Goal: Feedback & Contribution: Leave review/rating

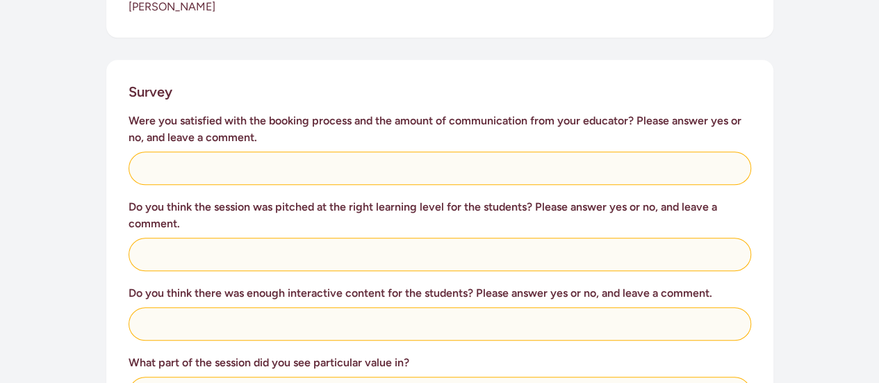
scroll to position [574, 0]
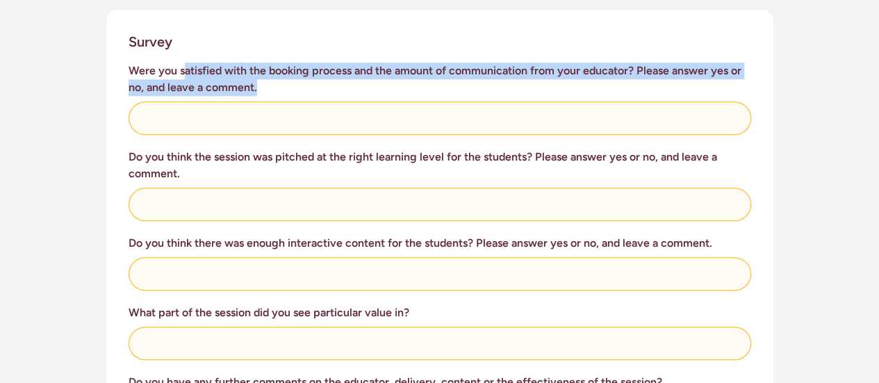
drag, startPoint x: 222, startPoint y: 53, endPoint x: 389, endPoint y: 66, distance: 167.9
click at [389, 66] on h3 "Were you satisfied with the booking process and the amount of communication fro…" at bounding box center [440, 79] width 622 height 33
drag, startPoint x: 363, startPoint y: 56, endPoint x: 451, endPoint y: 65, distance: 88.0
click at [451, 65] on h3 "Were you satisfied with the booking process and the amount of communication fro…" at bounding box center [440, 79] width 622 height 33
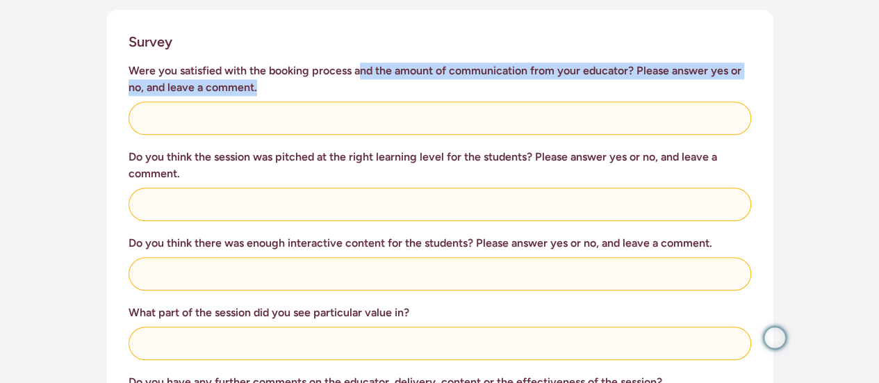
click at [451, 65] on h3 "Were you satisfied with the booking process and the amount of communication fro…" at bounding box center [440, 79] width 622 height 33
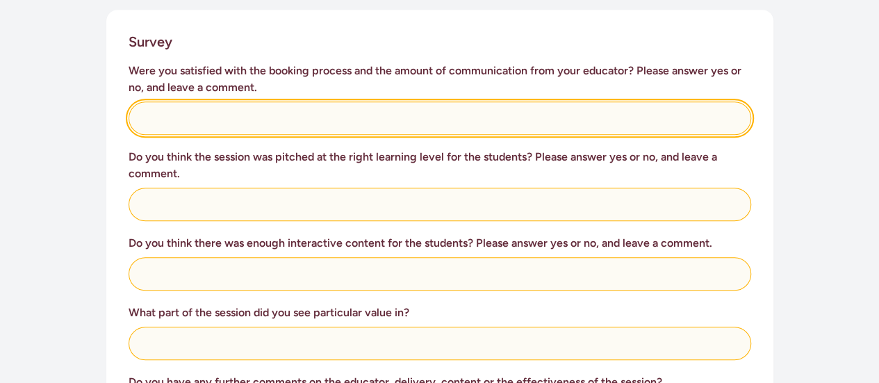
click at [169, 109] on input "text" at bounding box center [440, 117] width 622 height 33
click at [169, 108] on input "Yes [PERSON_NAME] is absolutely amazing!!!!!" at bounding box center [440, 117] width 622 height 33
click at [174, 101] on input "Yes [PERSON_NAME] is absolutely amazing!!!!!" at bounding box center [440, 117] width 622 height 33
drag, startPoint x: 174, startPoint y: 99, endPoint x: 322, endPoint y: 90, distance: 148.2
click at [322, 101] on input "Yes [PERSON_NAME] is absolutely amazing!!!!!" at bounding box center [440, 117] width 622 height 33
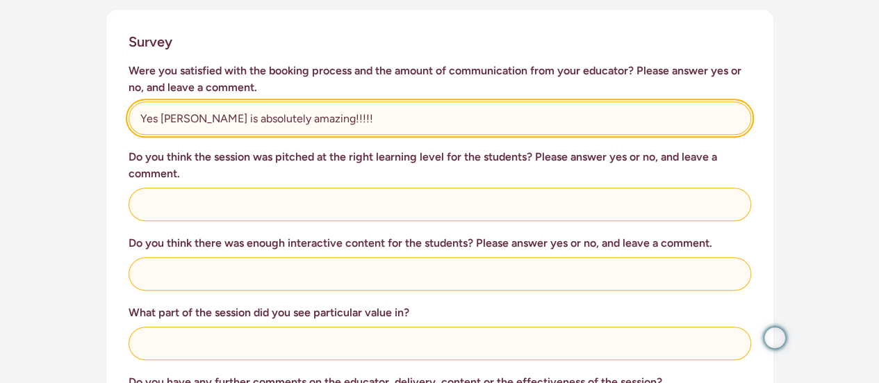
click at [322, 101] on input "Yes [PERSON_NAME] is absolutely amazing!!!!!" at bounding box center [440, 117] width 622 height 33
drag, startPoint x: 142, startPoint y: 101, endPoint x: 381, endPoint y: 101, distance: 239.7
click at [381, 101] on input "Yes [PERSON_NAME] is absolutely amazing!!!!!" at bounding box center [440, 117] width 622 height 33
type input "Yes [PERSON_NAME] is absolutely amazing!!!!!"
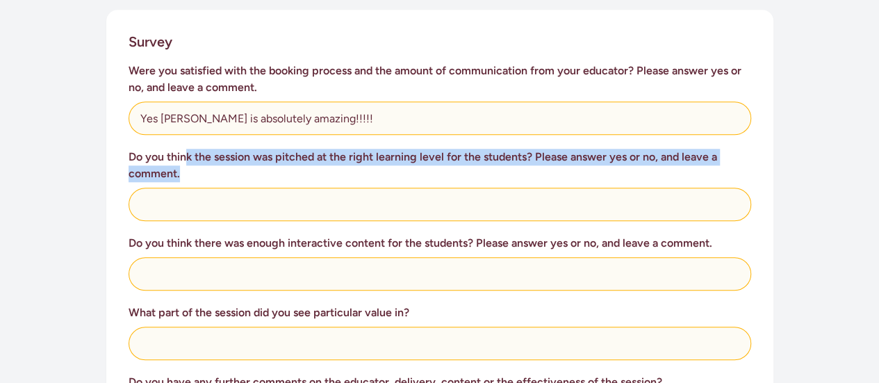
drag, startPoint x: 188, startPoint y: 142, endPoint x: 371, endPoint y: 151, distance: 183.6
click at [371, 151] on h3 "Do you think the session was pitched at the right learning level for the studen…" at bounding box center [440, 165] width 622 height 33
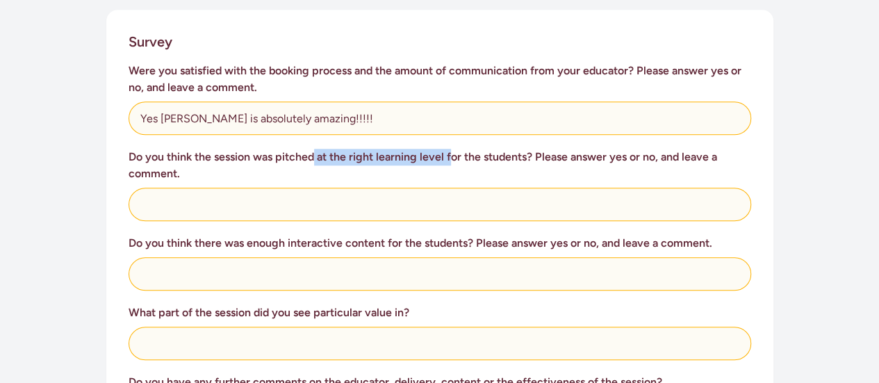
drag, startPoint x: 314, startPoint y: 141, endPoint x: 452, endPoint y: 140, distance: 137.6
click at [452, 149] on h3 "Do you think the session was pitched at the right learning level for the studen…" at bounding box center [440, 165] width 622 height 33
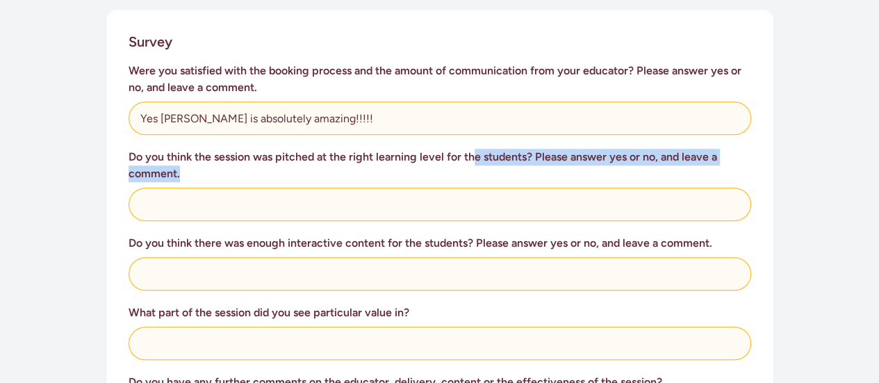
drag, startPoint x: 472, startPoint y: 140, endPoint x: 566, endPoint y: 158, distance: 96.3
click at [566, 158] on h3 "Do you think the session was pitched at the right learning level for the studen…" at bounding box center [440, 165] width 622 height 33
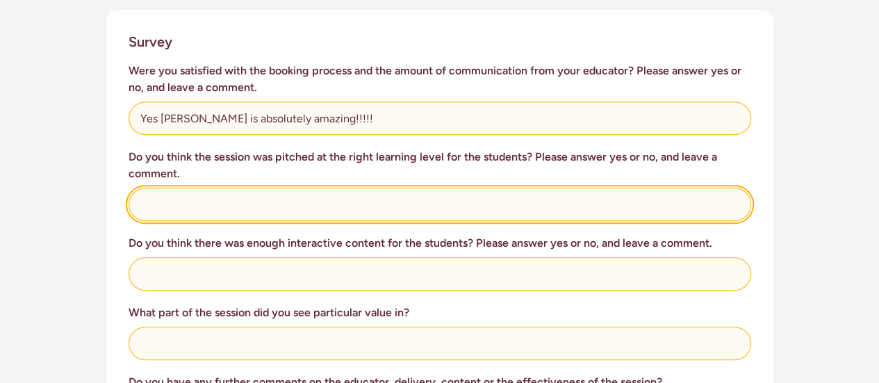
click at [236, 190] on input "text" at bounding box center [440, 204] width 622 height 33
type input "Yes always very thoughtful."
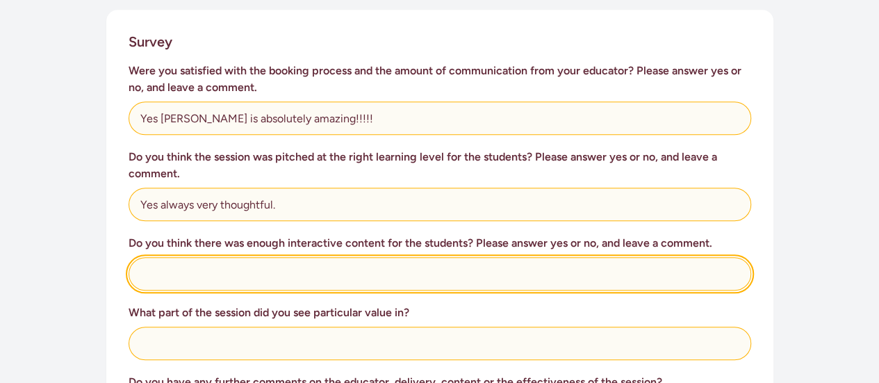
click at [214, 257] on input "text" at bounding box center [440, 273] width 622 height 33
click at [251, 257] on input "Yes kids were intereactive and" at bounding box center [440, 273] width 622 height 33
click at [295, 261] on input "Yes kids were interactive and" at bounding box center [440, 273] width 622 height 33
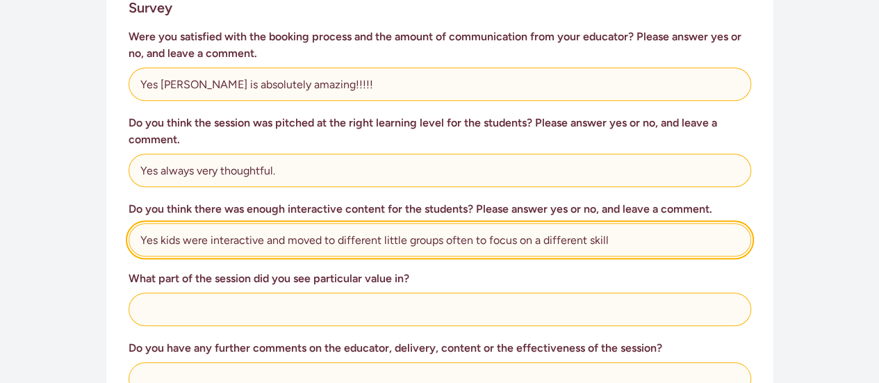
scroll to position [614, 0]
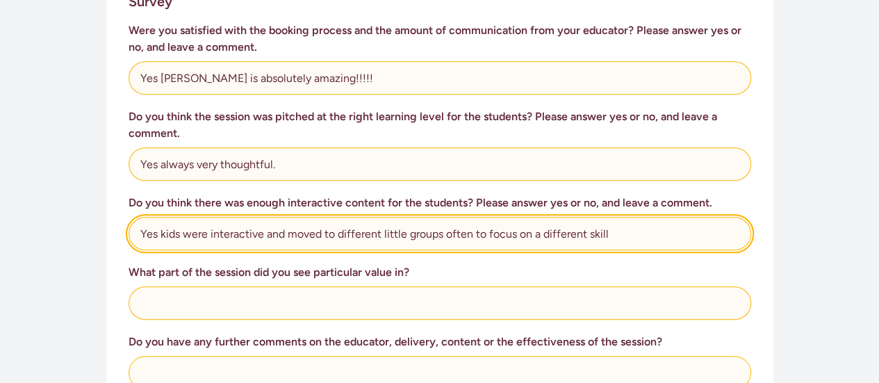
type input "Yes kids were interactive and moved to different little groups often to focus o…"
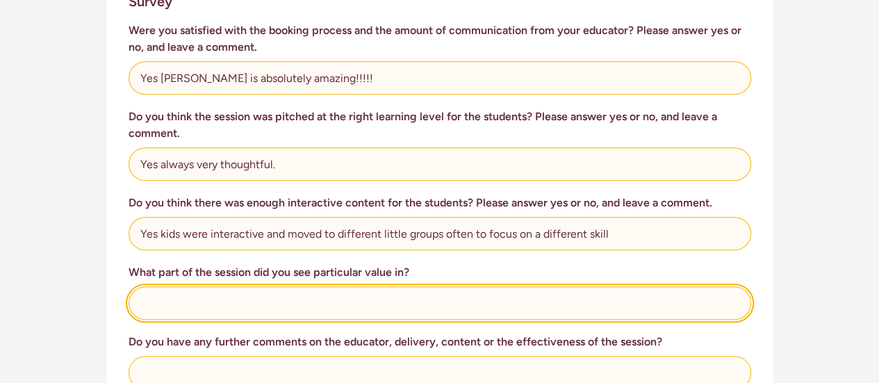
click at [247, 294] on input "text" at bounding box center [440, 302] width 622 height 33
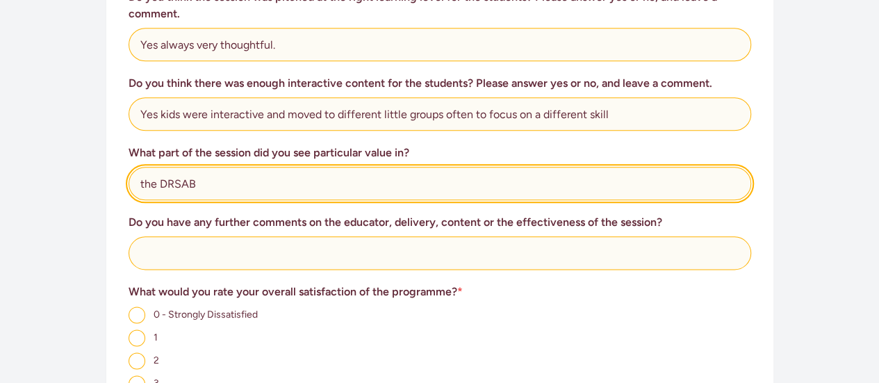
scroll to position [741, 0]
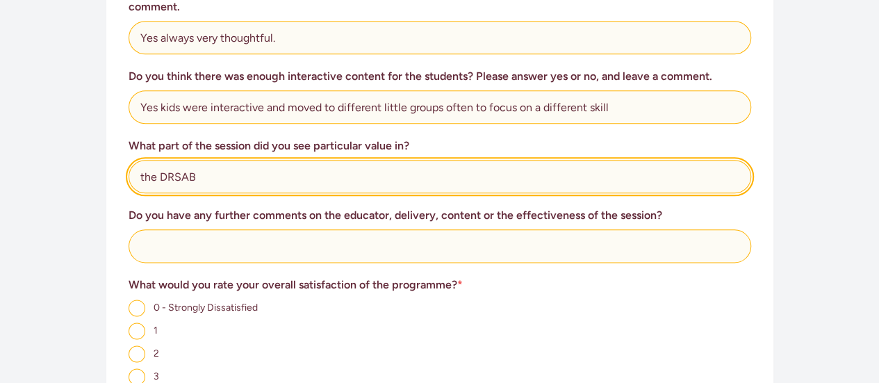
type input "the DRSAB"
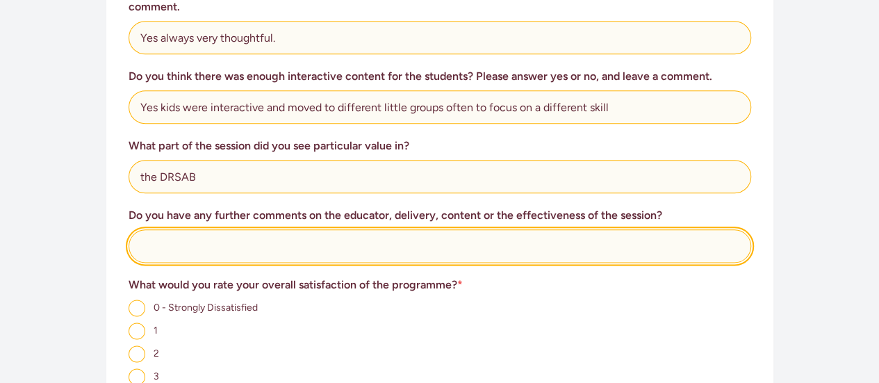
click at [419, 229] on input "text" at bounding box center [440, 245] width 622 height 33
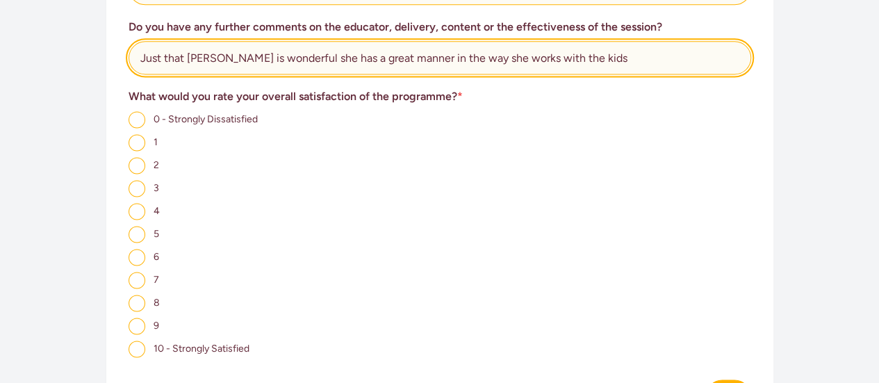
scroll to position [930, 0]
type input "Just that [PERSON_NAME] is wonderful she has a great manner in the way she work…"
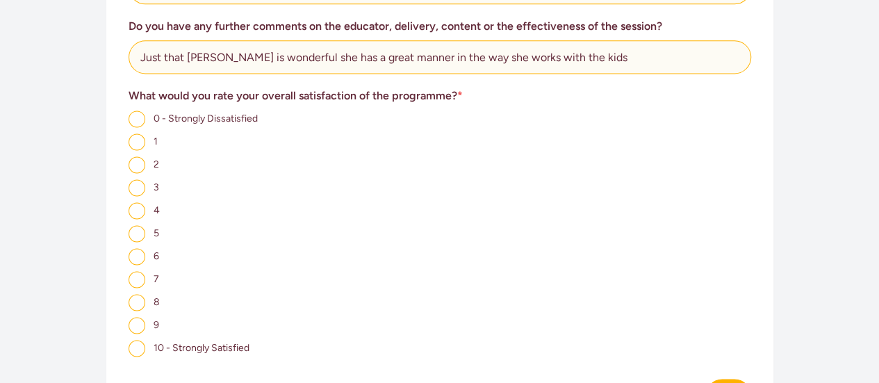
click at [134, 340] on input "10 - Strongly Satisfied" at bounding box center [137, 348] width 17 height 17
radio input "true"
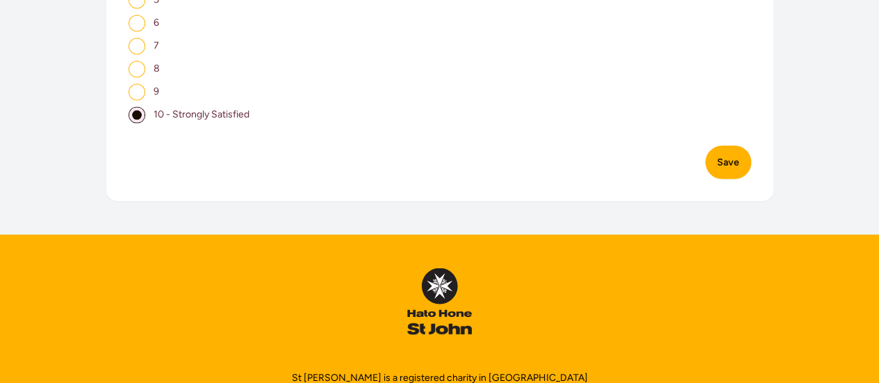
scroll to position [1171, 0]
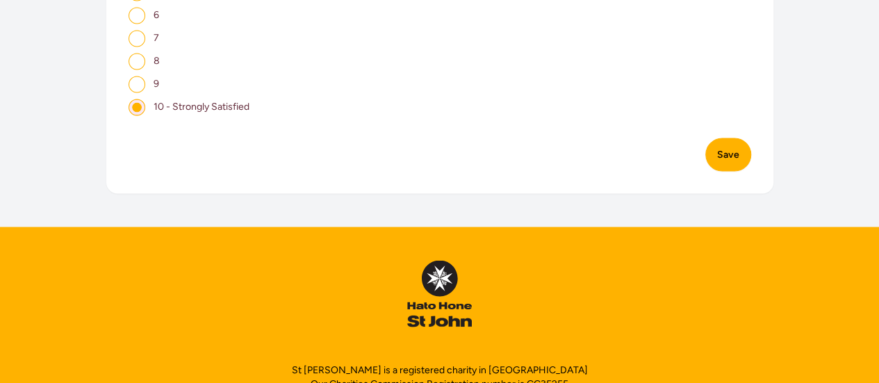
click at [727, 140] on button "Save" at bounding box center [728, 154] width 46 height 33
